Goal: Task Accomplishment & Management: Use online tool/utility

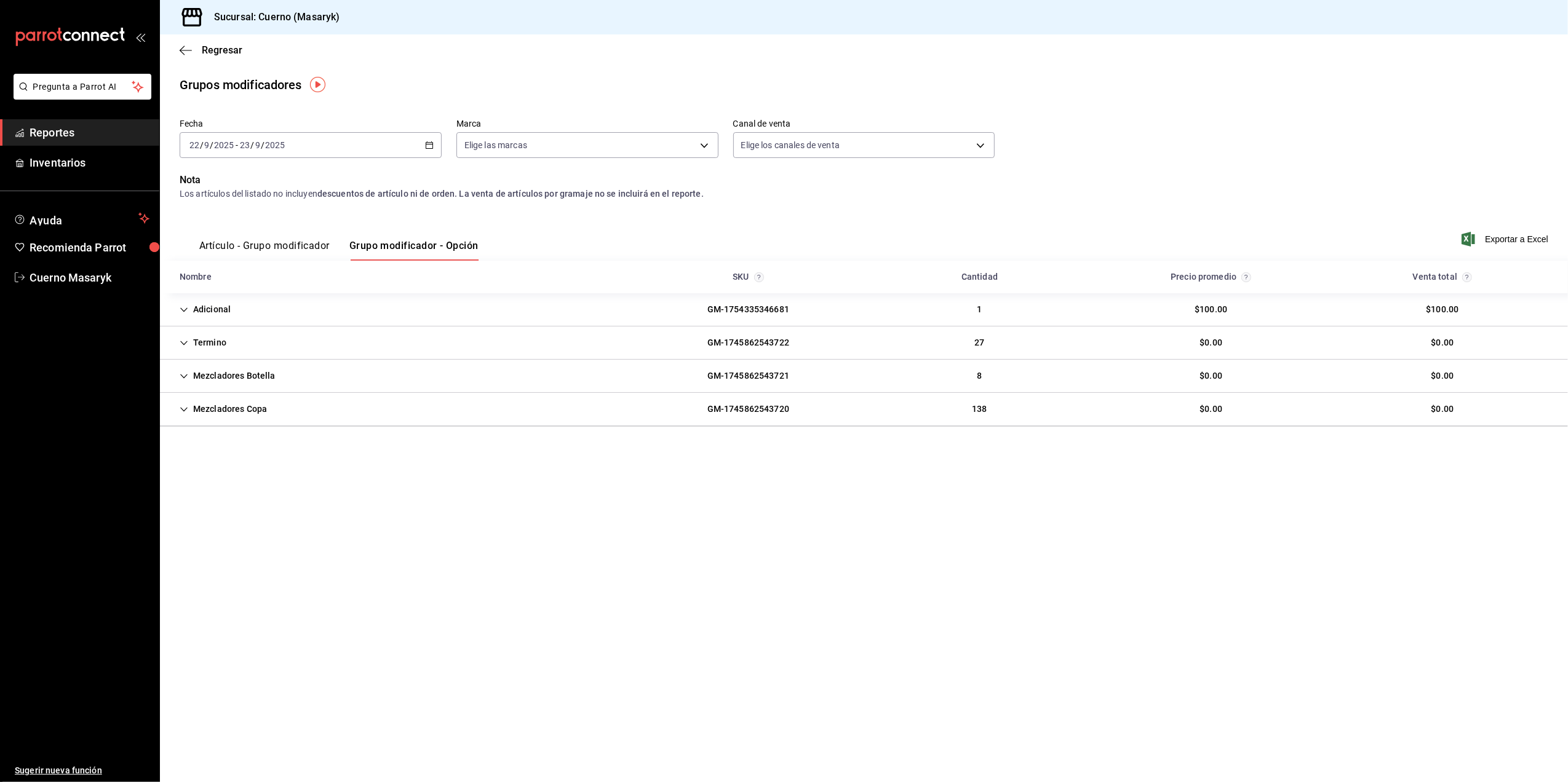
click at [86, 133] on span "Reportes" at bounding box center [90, 132] width 120 height 17
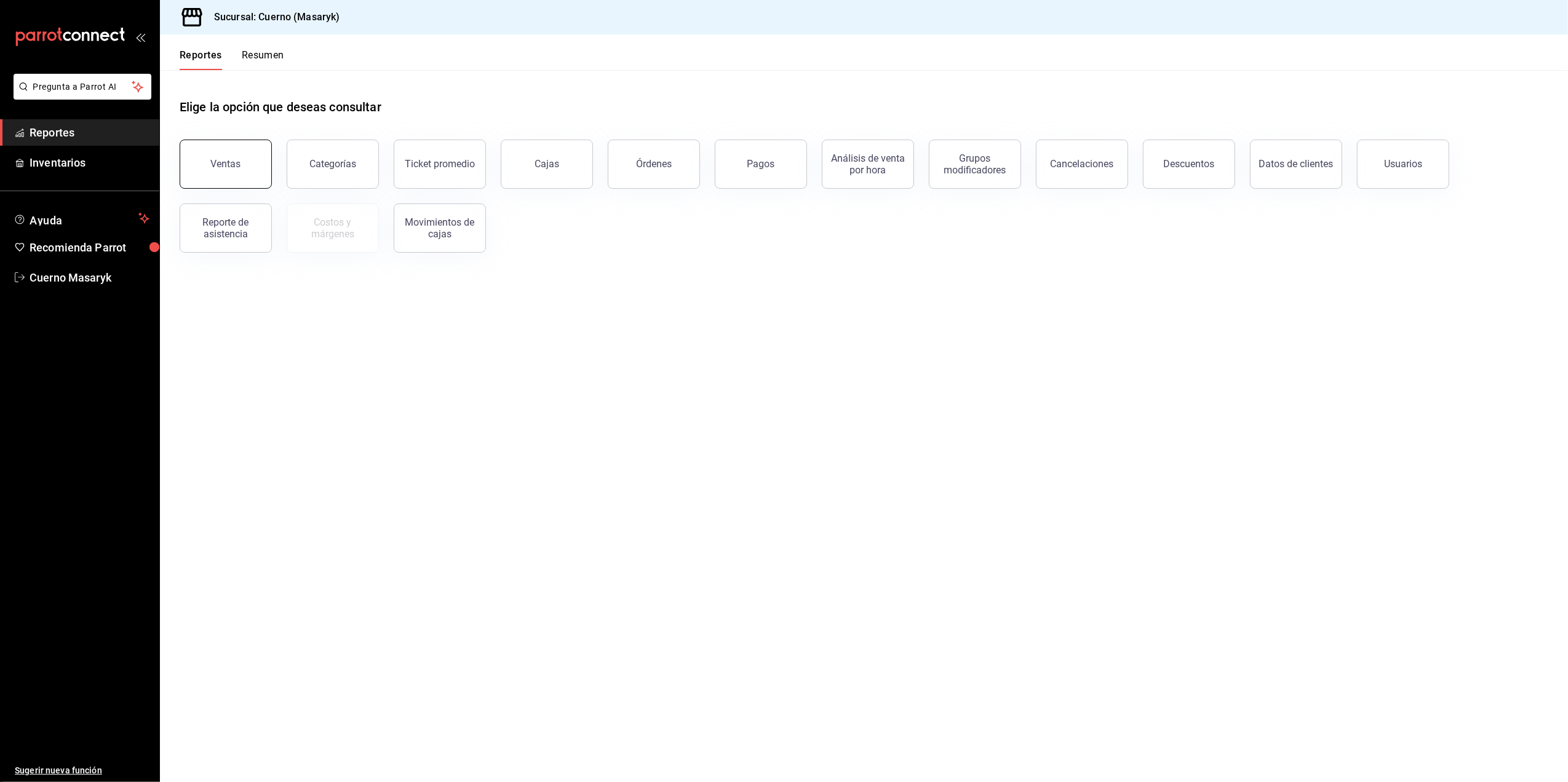
click at [225, 165] on div "Ventas" at bounding box center [225, 164] width 30 height 11
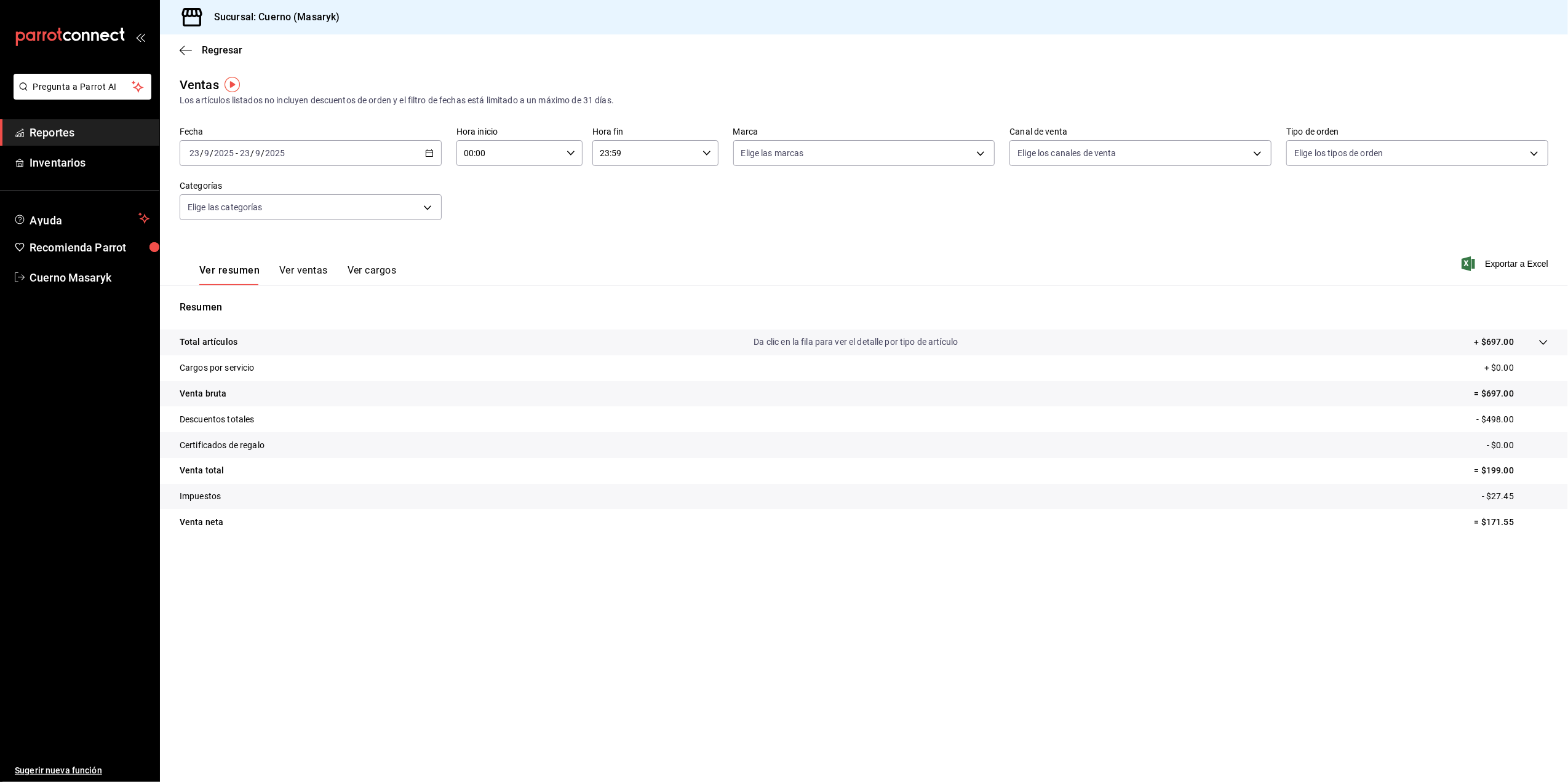
click at [431, 155] on icon "button" at bounding box center [429, 153] width 9 height 9
click at [234, 300] on span "Rango de fechas" at bounding box center [238, 301] width 95 height 13
click at [320, 313] on abbr "22" at bounding box center [321, 316] width 8 height 9
click at [573, 155] on icon "button" at bounding box center [571, 153] width 9 height 9
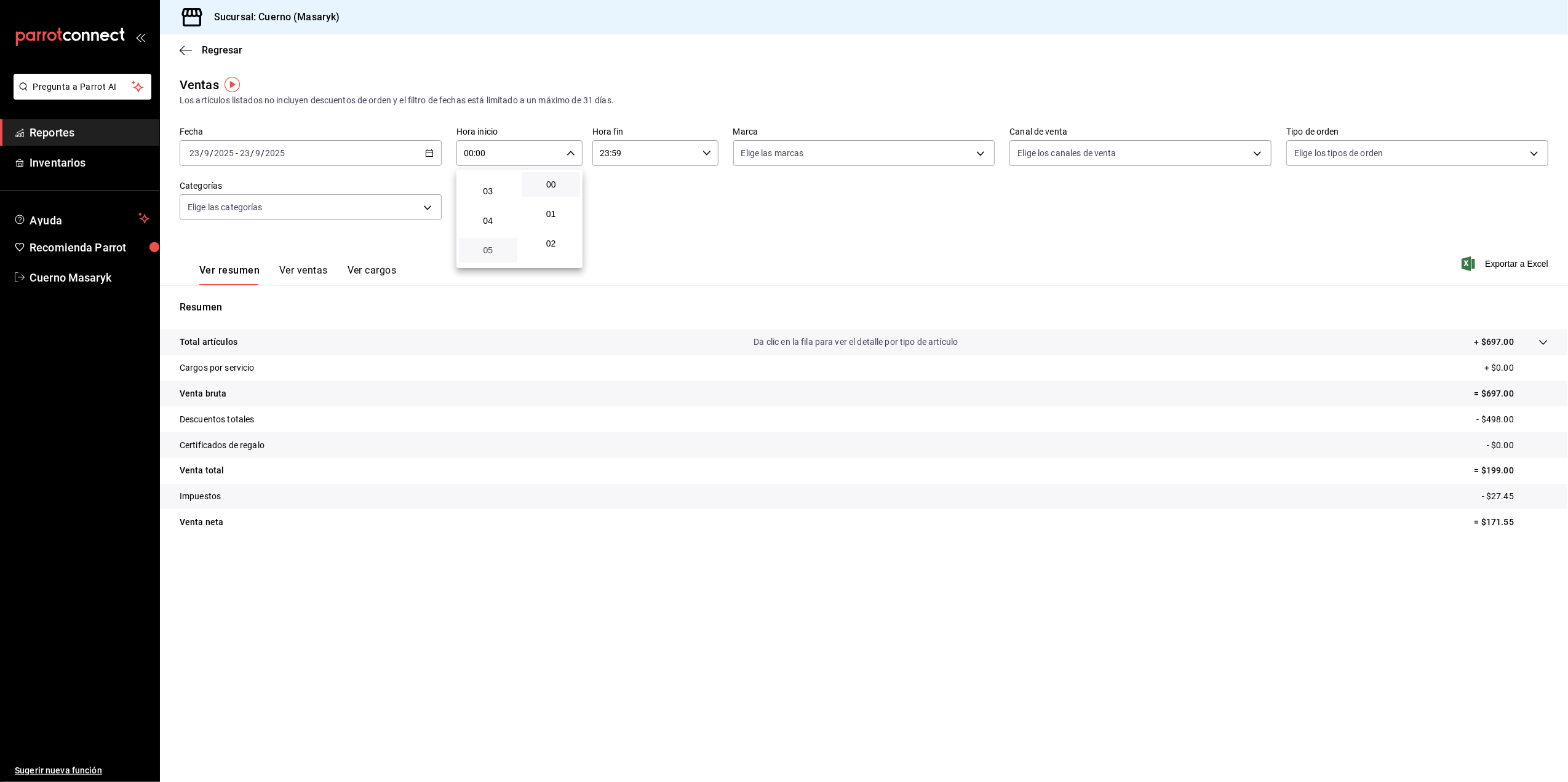
click at [495, 245] on span "05" at bounding box center [488, 250] width 44 height 10
type input "05:00"
click at [547, 194] on button "00" at bounding box center [551, 184] width 58 height 24
click at [707, 148] on div at bounding box center [784, 391] width 1568 height 782
click at [707, 148] on icon "button" at bounding box center [706, 153] width 9 height 9
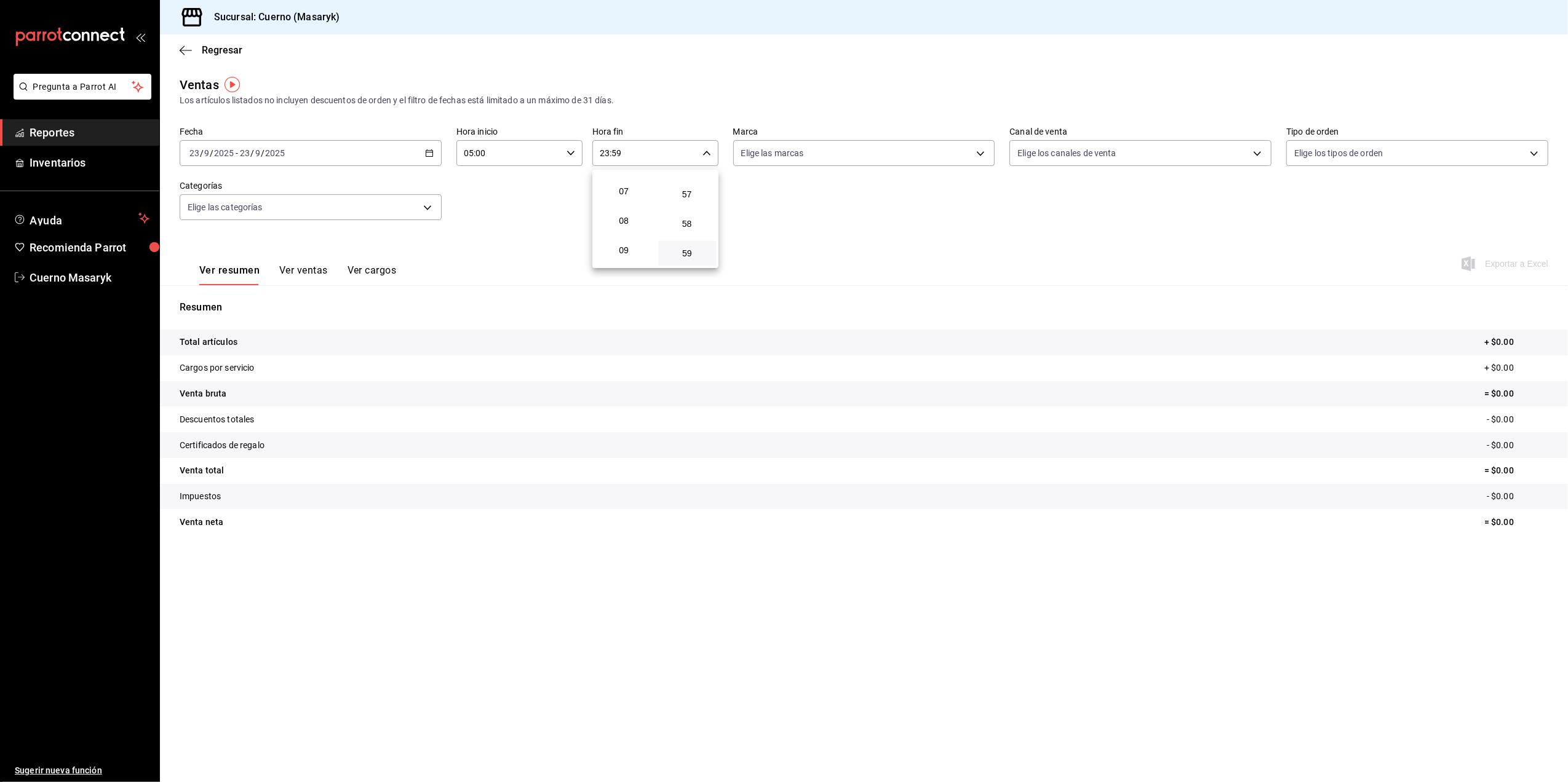
scroll to position [118, 0]
click at [627, 215] on span "05" at bounding box center [624, 214] width 44 height 10
click at [689, 188] on button "00" at bounding box center [688, 184] width 58 height 24
type input "05:00"
click at [982, 153] on div at bounding box center [784, 391] width 1568 height 782
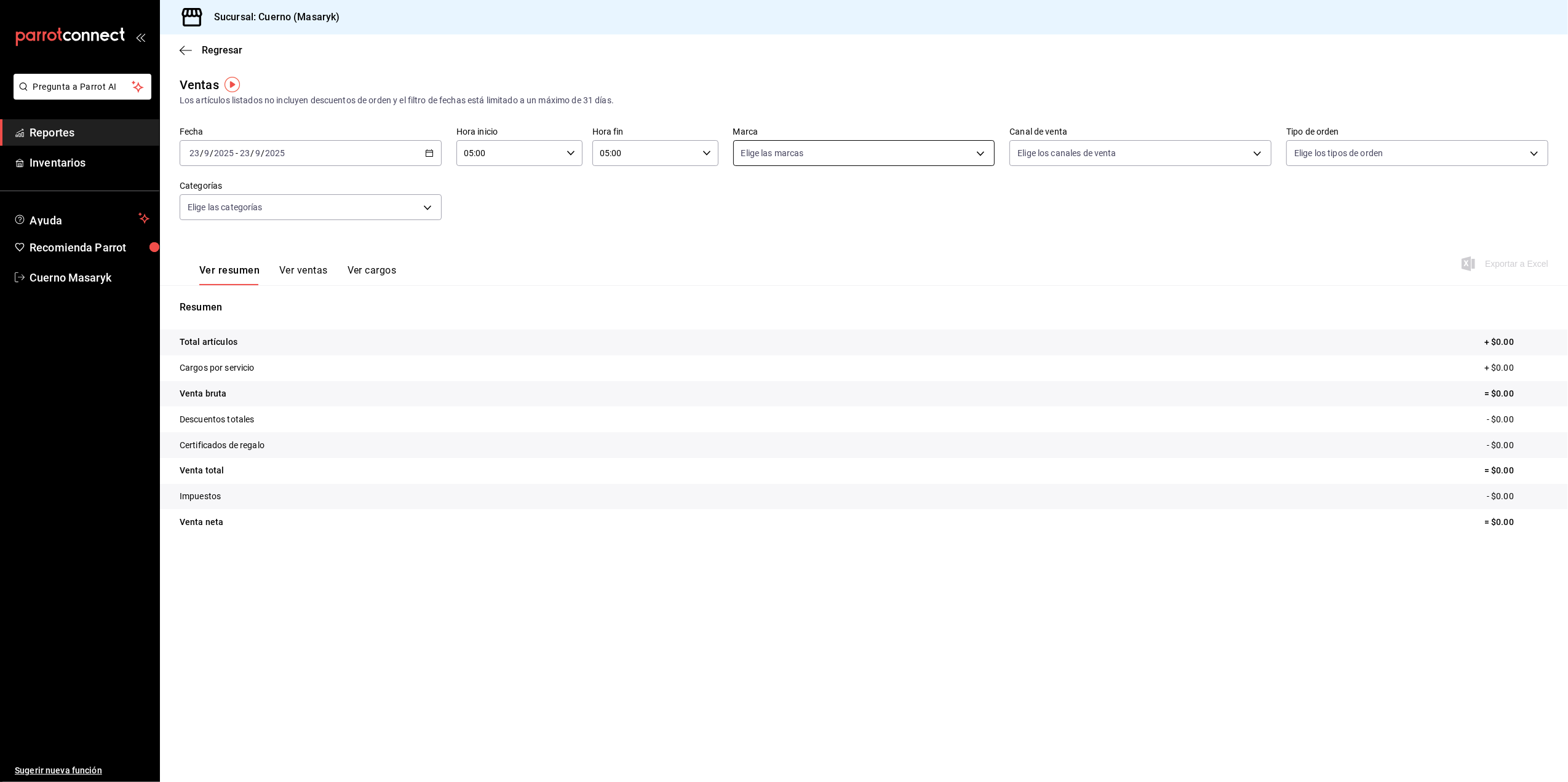
click at [984, 153] on body "Pregunta a Parrot AI Reportes Inventarios Ayuda Recomienda Parrot Cuerno Masary…" at bounding box center [784, 391] width 1568 height 782
click at [823, 203] on li "Ver todas" at bounding box center [863, 199] width 261 height 36
type input "4ea0d660-02b3-4785-bb88-48b5ef6e196c"
checkbox input "true"
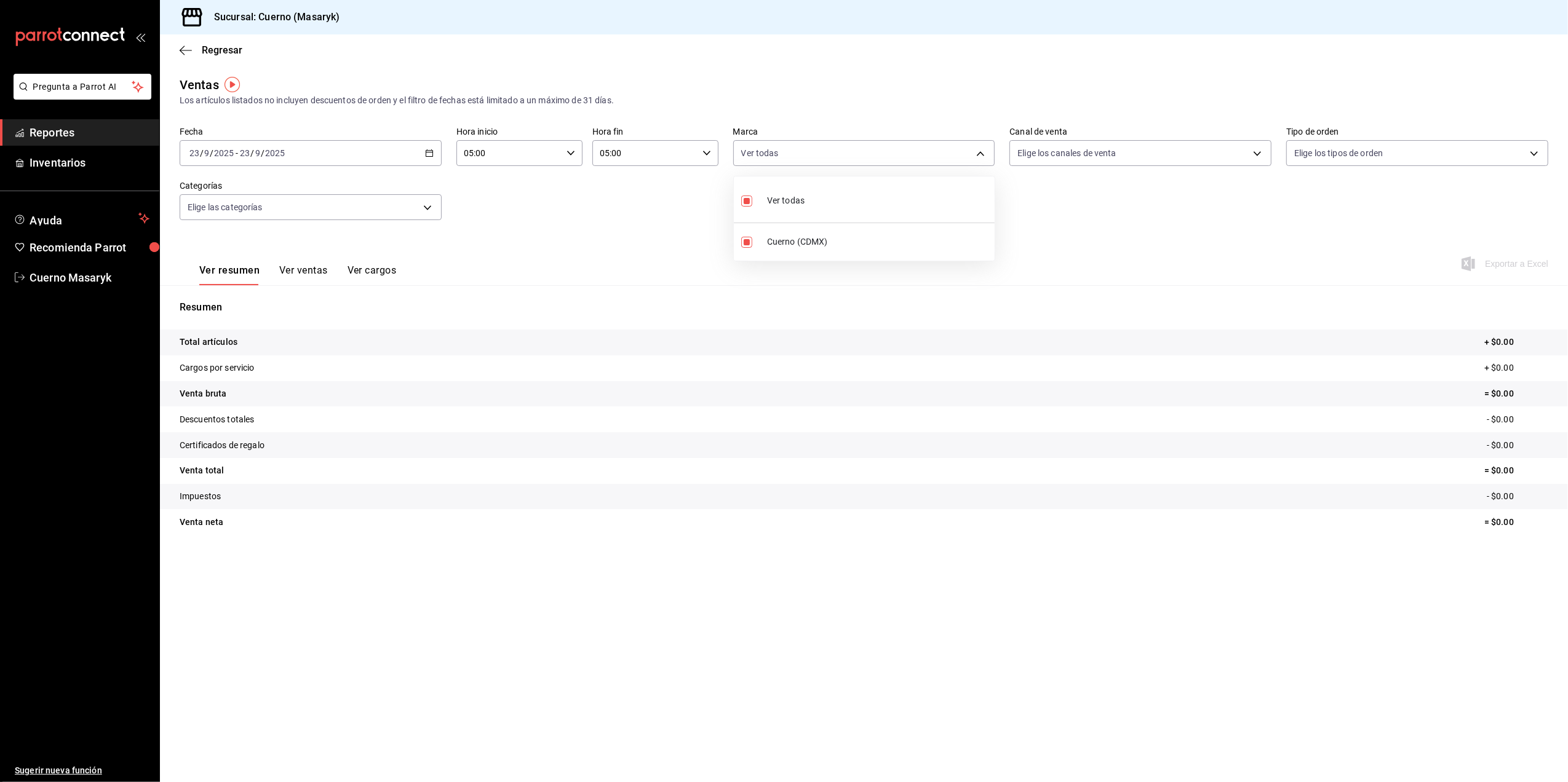
click at [1258, 154] on div at bounding box center [784, 391] width 1568 height 782
click at [1258, 154] on body "Pregunta a Parrot AI Reportes Inventarios Ayuda Recomienda Parrot Cuerno Masary…" at bounding box center [784, 391] width 1568 height 782
click at [1204, 203] on li "Ver todos" at bounding box center [1140, 199] width 261 height 36
type input "PARROT,UBER_EATS,RAPPI,DIDI_FOOD,ONLINE"
checkbox input "true"
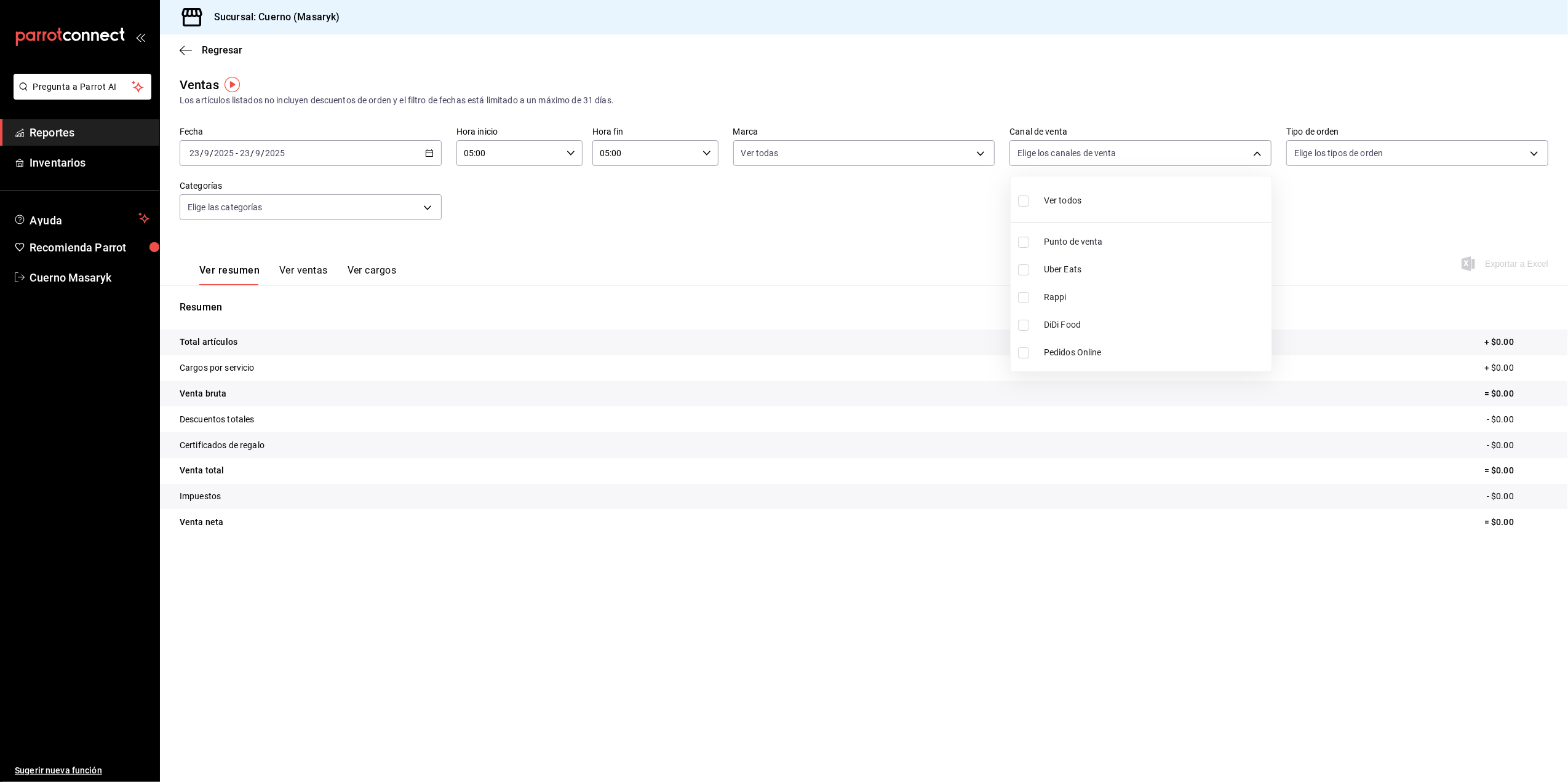
checkbox input "true"
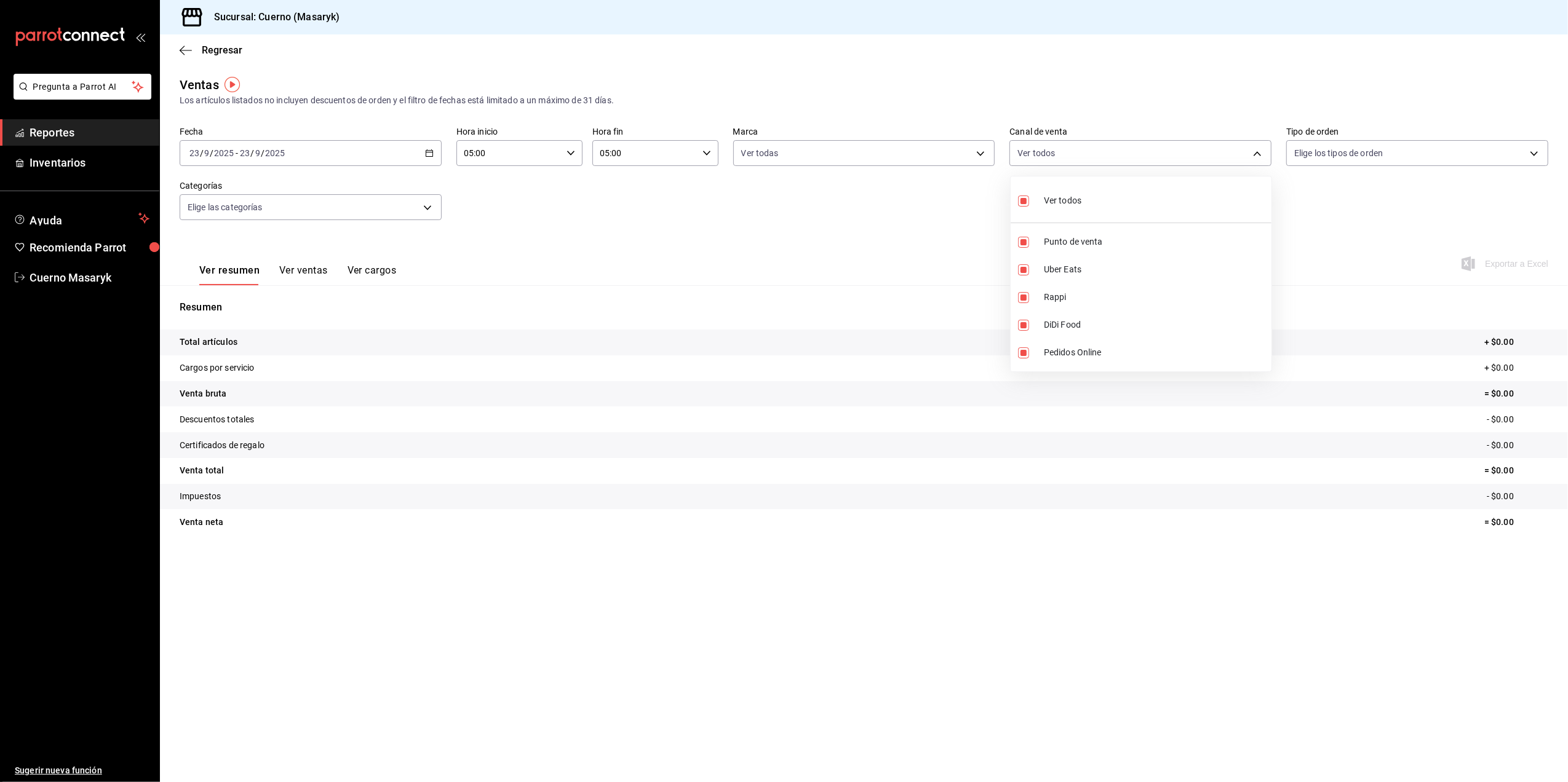
click at [1532, 148] on div at bounding box center [784, 391] width 1568 height 782
click at [1532, 148] on body "Pregunta a Parrot AI Reportes Inventarios Ayuda Recomienda Parrot Cuerno Masary…" at bounding box center [784, 391] width 1568 height 782
click at [1295, 198] on input "checkbox" at bounding box center [1300, 201] width 11 height 11
checkbox input "true"
type input "d8208262-291b-4595-bbfa-ed1e8660efdb,73ecdc8a-b505-4242-b24a-d5f1595b9b0a,EXTER…"
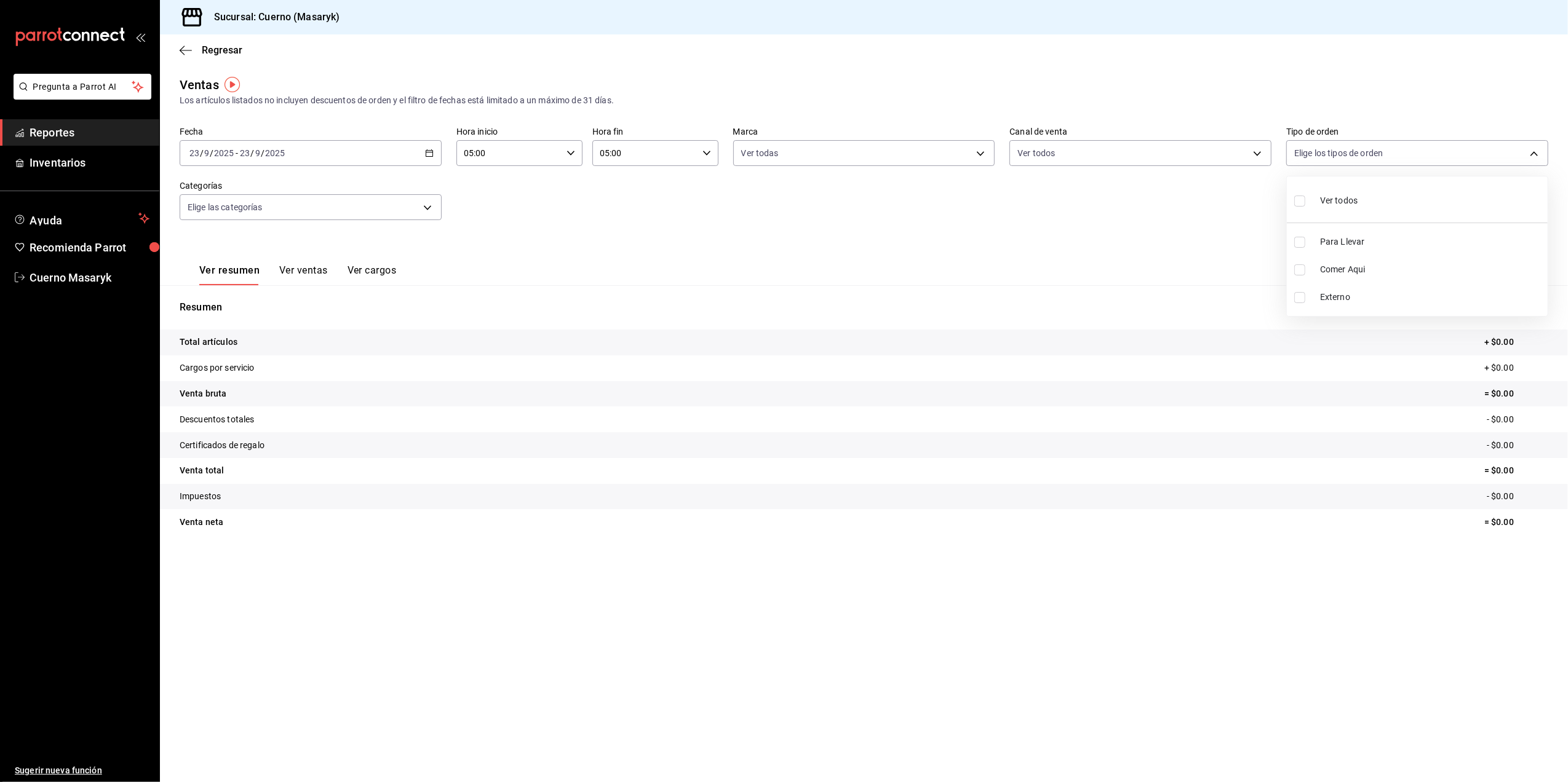
checkbox input "true"
click at [1160, 252] on div at bounding box center [784, 391] width 1568 height 782
click at [429, 154] on icon "button" at bounding box center [429, 153] width 9 height 9
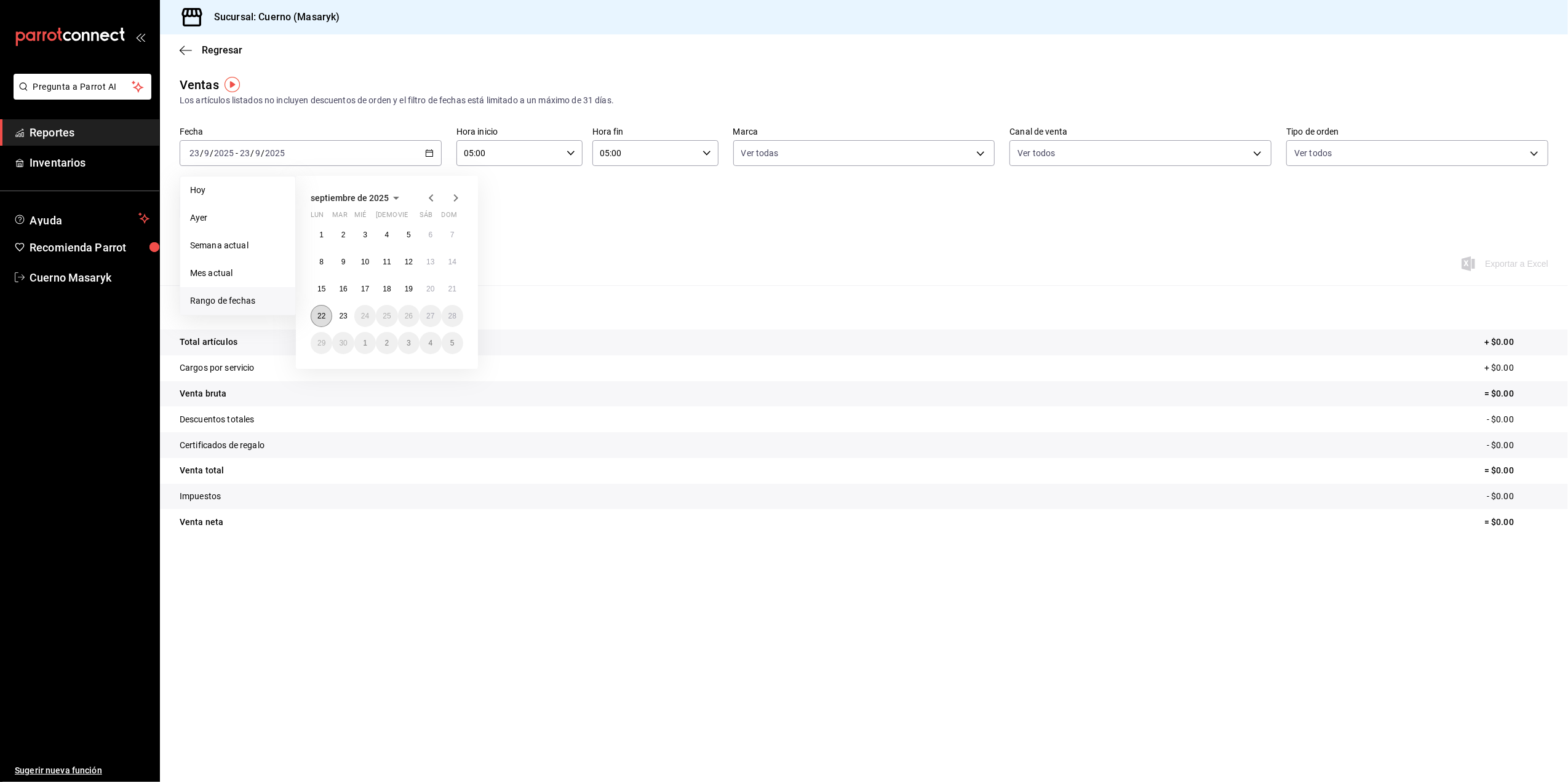
click at [317, 323] on button "22" at bounding box center [321, 316] width 22 height 22
click at [340, 315] on abbr "23" at bounding box center [343, 316] width 8 height 9
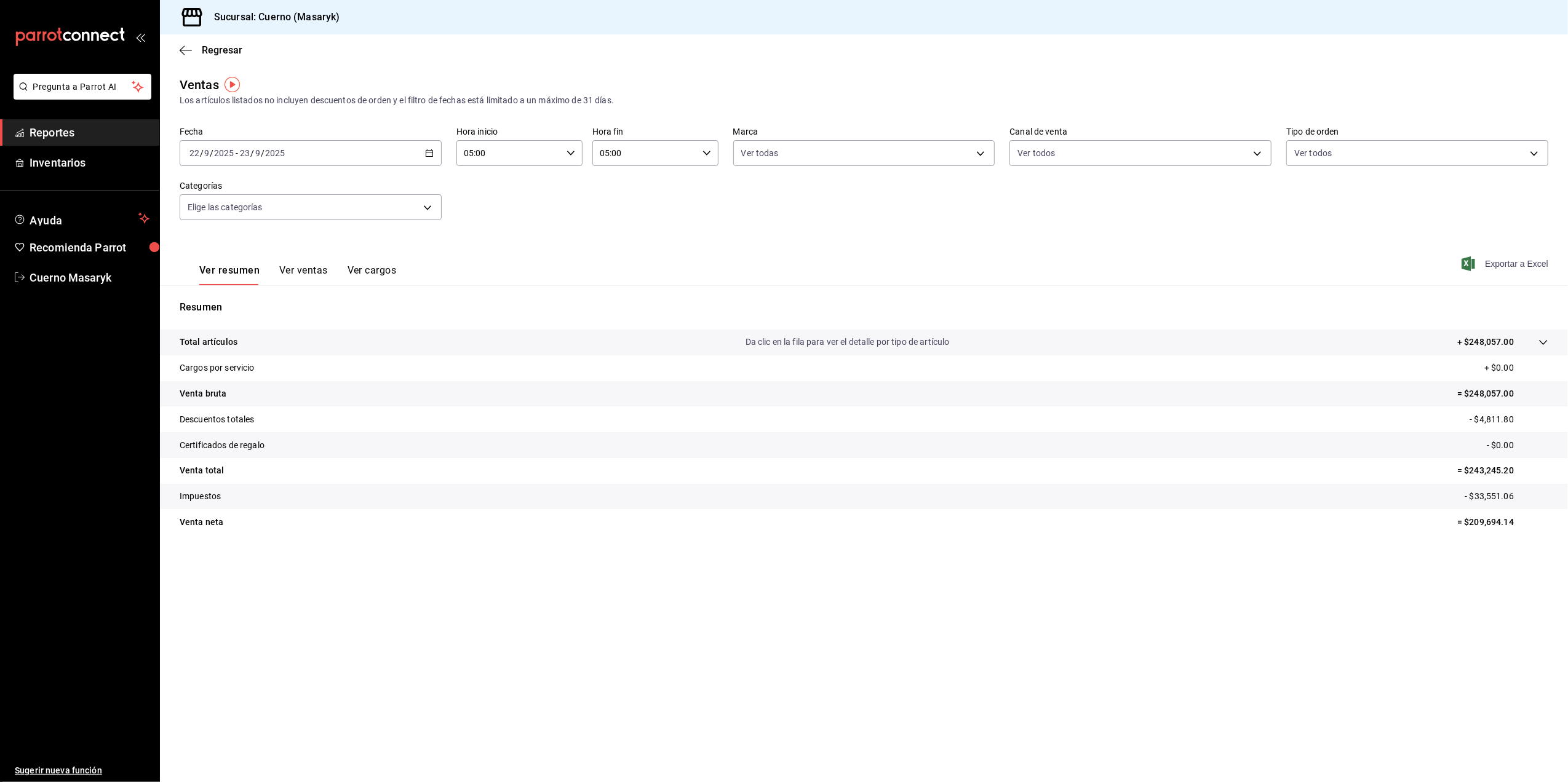
click at [1504, 262] on span "Exportar a Excel" at bounding box center [1506, 264] width 84 height 15
